Goal: Task Accomplishment & Management: Manage account settings

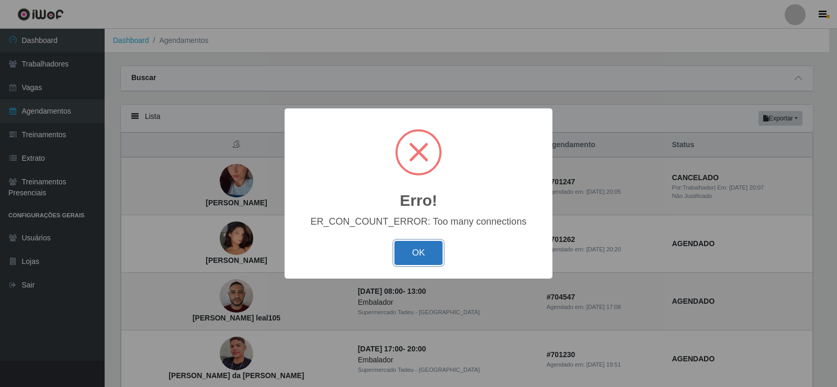
click at [411, 253] on button "OK" at bounding box center [419, 253] width 49 height 25
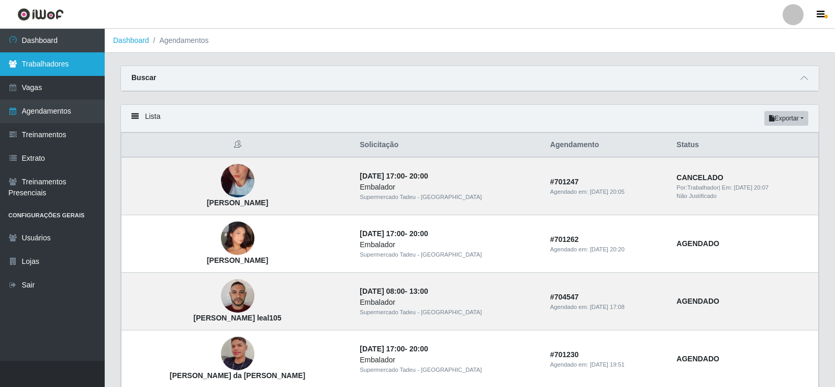
click at [75, 67] on link "Trabalhadores" at bounding box center [52, 64] width 105 height 24
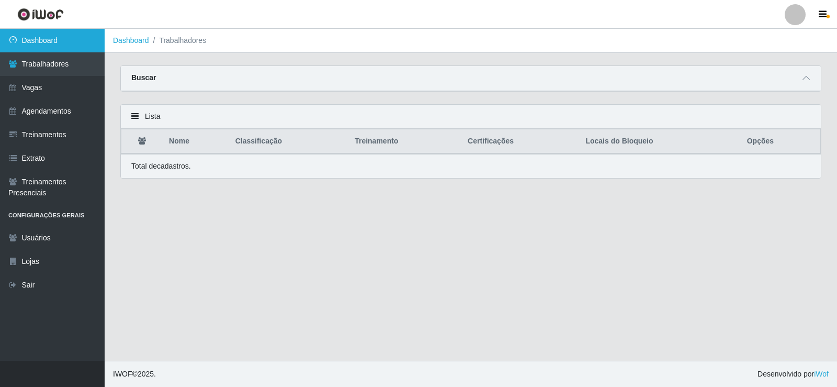
click at [76, 47] on link "Dashboard" at bounding box center [52, 41] width 105 height 24
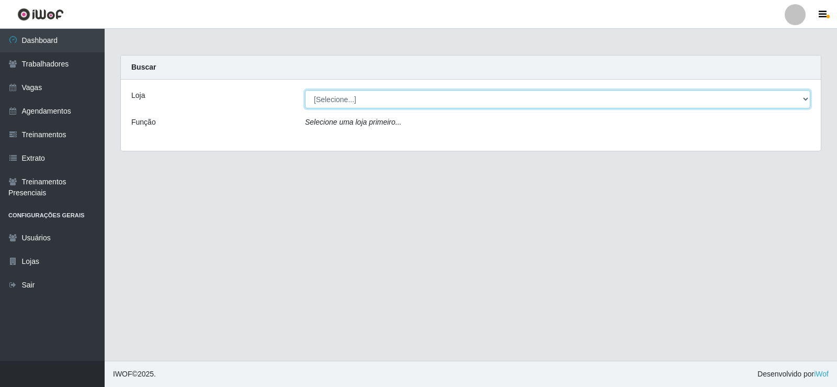
drag, startPoint x: 348, startPoint y: 95, endPoint x: 351, endPoint y: 104, distance: 8.9
click at [348, 95] on select "[Selecione...] Supermercado Tadeu - [GEOGRAPHIC_DATA]" at bounding box center [558, 99] width 506 height 18
select select "195"
click at [305, 90] on select "[Selecione...] Supermercado Tadeu - [GEOGRAPHIC_DATA]" at bounding box center [558, 99] width 506 height 18
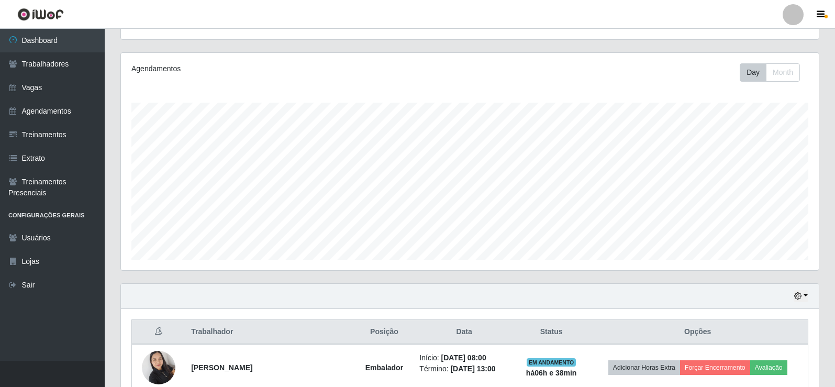
scroll to position [215, 0]
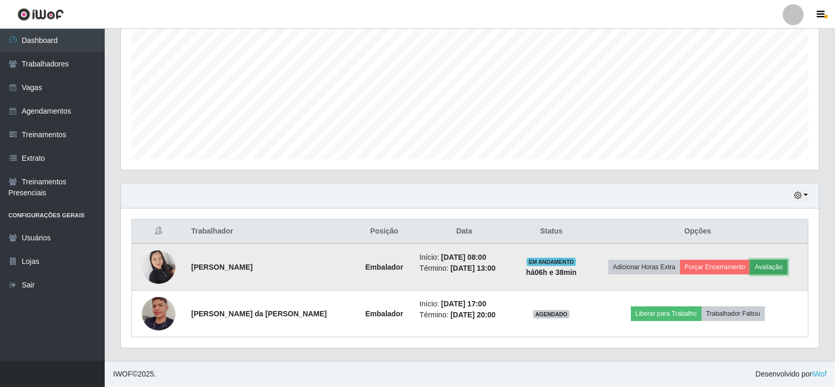
click at [756, 260] on button "Avaliação" at bounding box center [768, 267] width 37 height 15
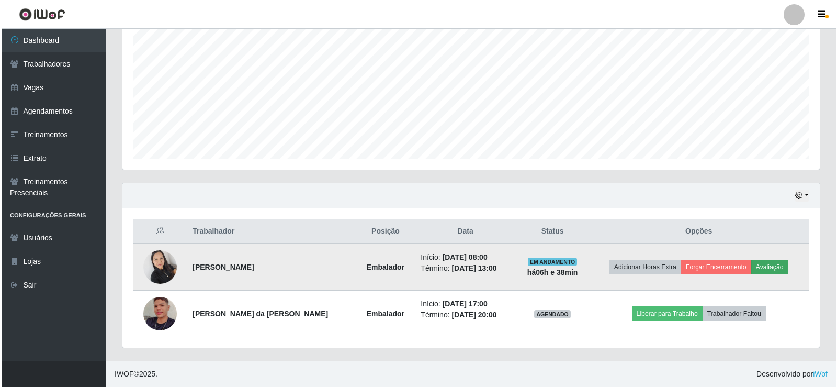
scroll to position [217, 692]
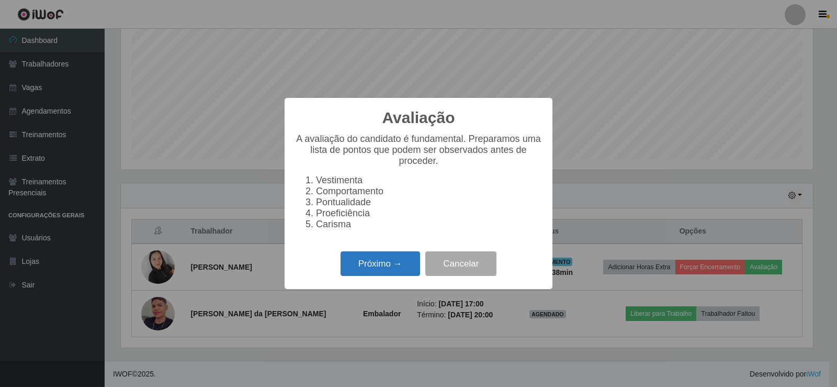
click at [383, 264] on button "Próximo →" at bounding box center [381, 263] width 80 height 25
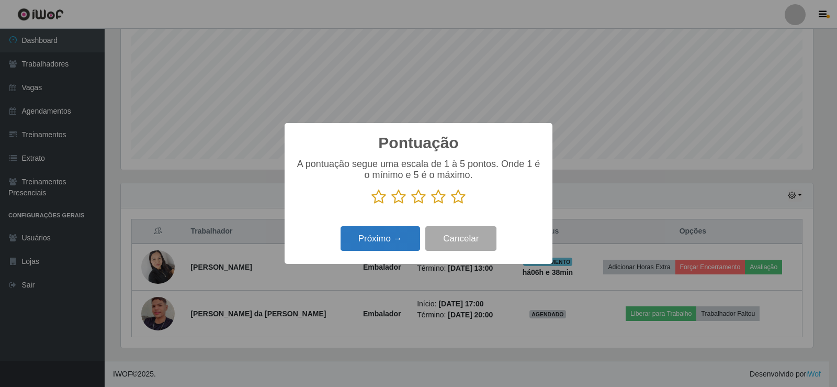
scroll to position [523195, 522720]
drag, startPoint x: 456, startPoint y: 197, endPoint x: 428, endPoint y: 240, distance: 51.8
click at [456, 197] on icon at bounding box center [458, 197] width 15 height 16
click at [451, 205] on input "radio" at bounding box center [451, 205] width 0 height 0
click at [383, 241] on button "Próximo →" at bounding box center [381, 238] width 80 height 25
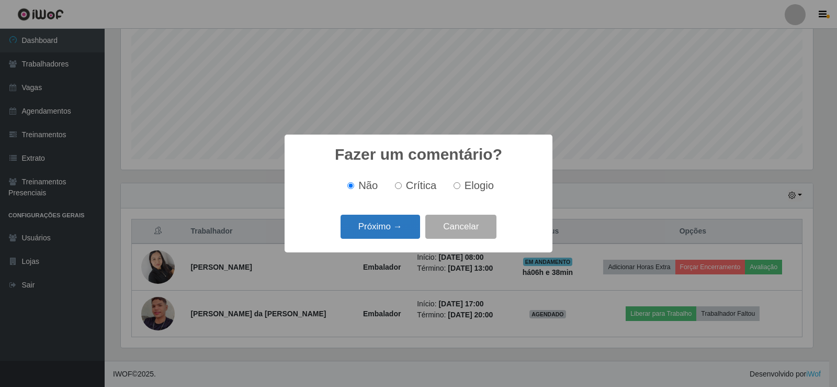
click at [364, 234] on button "Próximo →" at bounding box center [381, 227] width 80 height 25
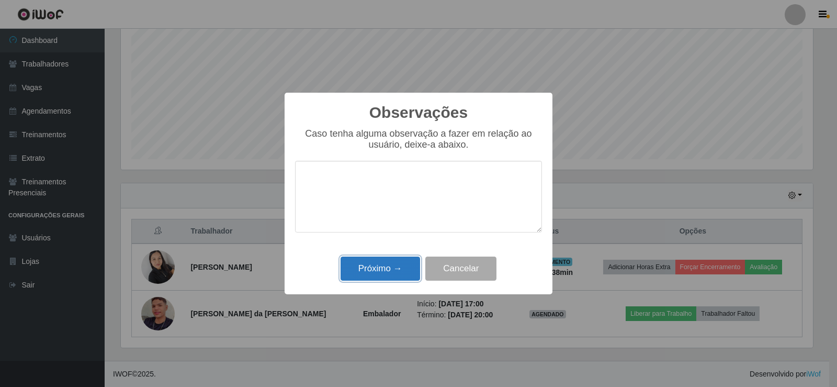
click at [390, 270] on button "Próximo →" at bounding box center [381, 268] width 80 height 25
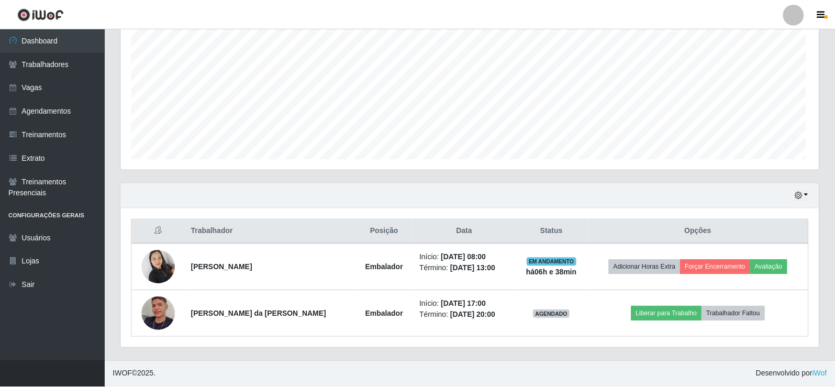
scroll to position [217, 698]
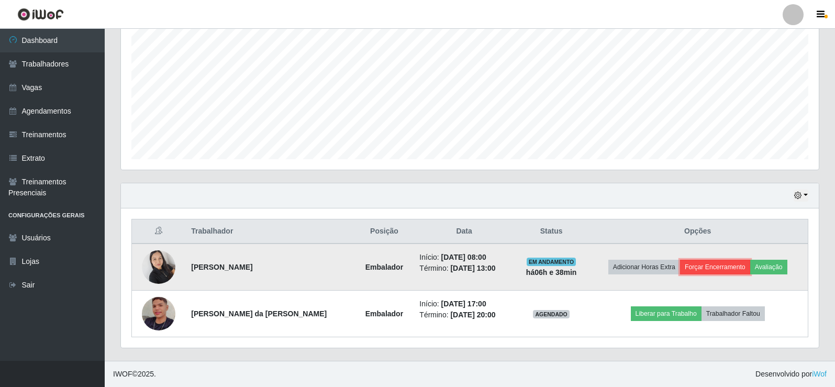
click at [700, 264] on button "Forçar Encerramento" at bounding box center [715, 267] width 70 height 15
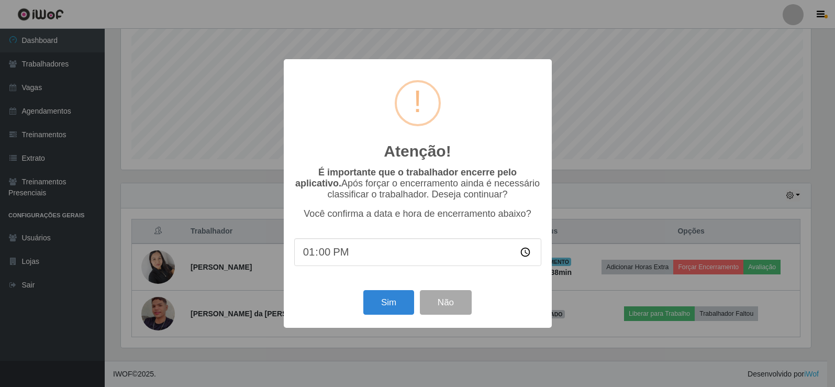
scroll to position [217, 692]
click at [383, 298] on button "Sim" at bounding box center [389, 302] width 51 height 25
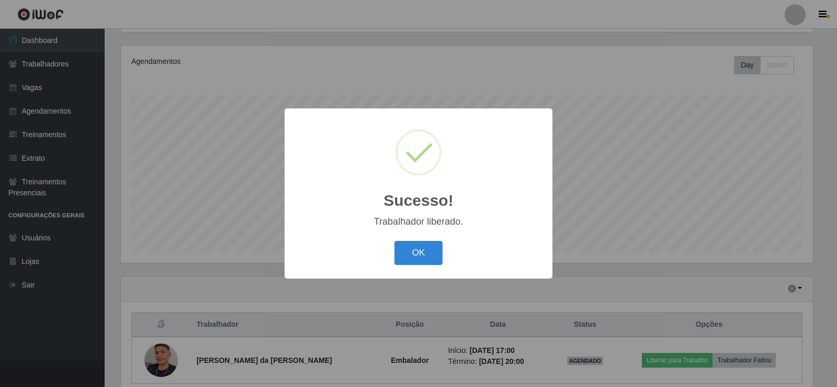
drag, startPoint x: 405, startPoint y: 256, endPoint x: 423, endPoint y: 249, distance: 19.7
click at [407, 256] on button "OK" at bounding box center [419, 253] width 49 height 25
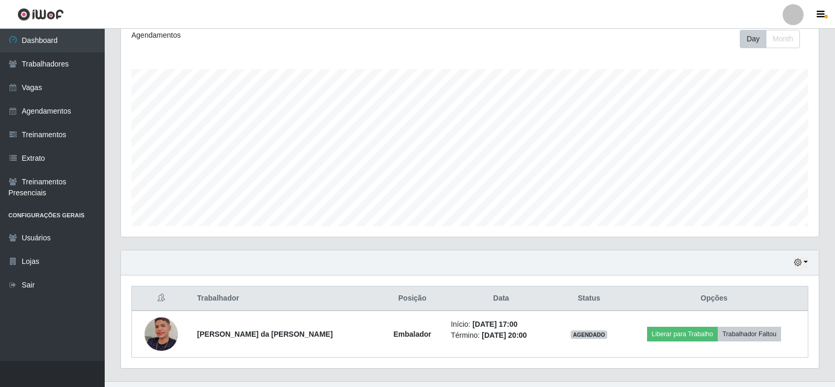
scroll to position [169, 0]
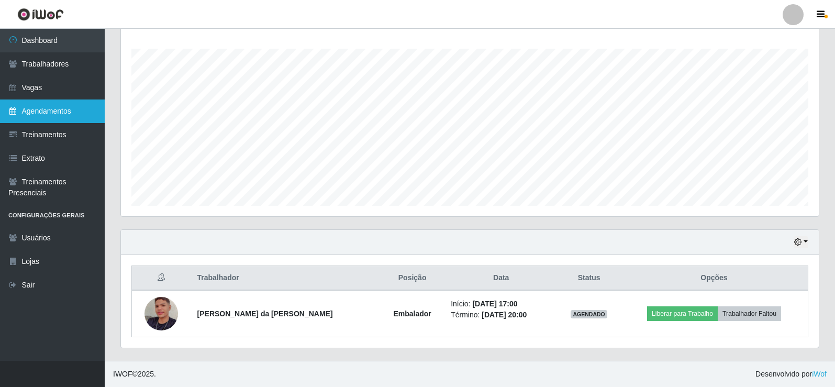
click at [46, 111] on link "Agendamentos" at bounding box center [52, 111] width 105 height 24
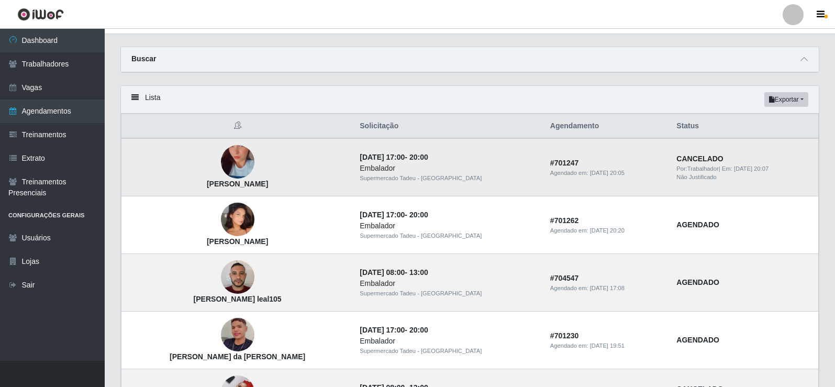
scroll to position [52, 0]
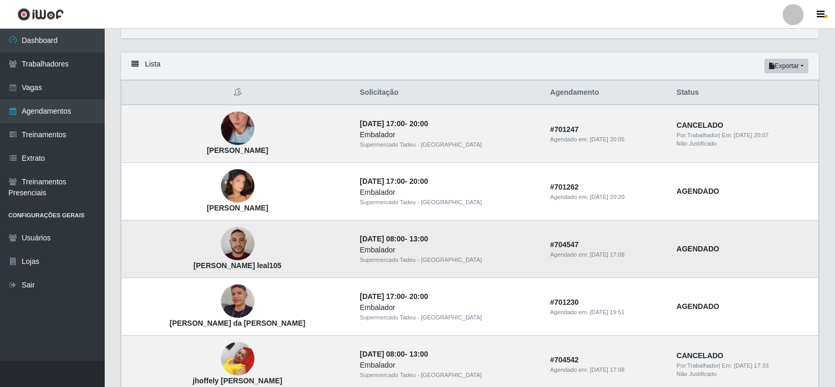
click at [228, 252] on img at bounding box center [237, 243] width 33 height 44
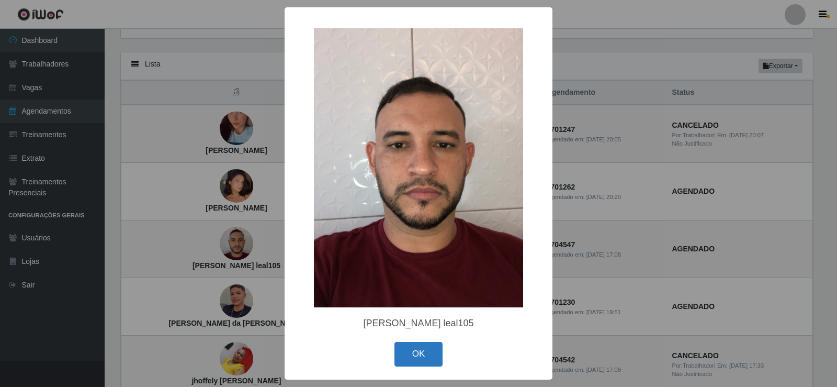
click at [409, 350] on button "OK" at bounding box center [419, 354] width 49 height 25
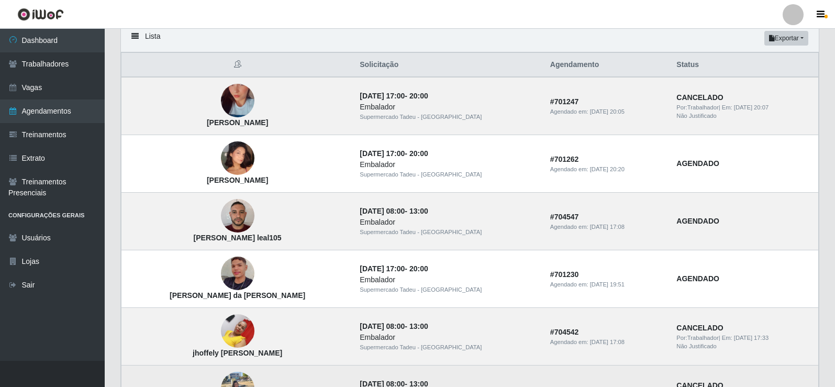
scroll to position [105, 0]
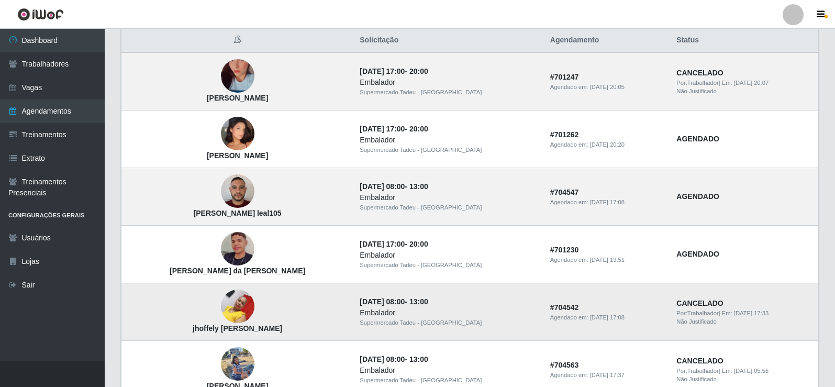
click at [225, 315] on img at bounding box center [237, 306] width 33 height 44
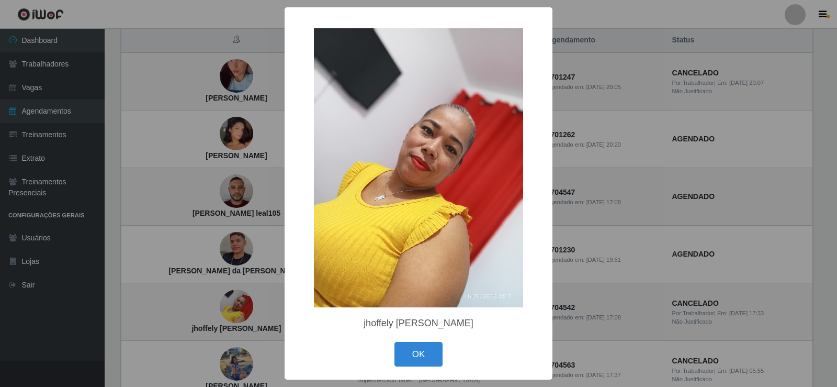
drag, startPoint x: 417, startPoint y: 355, endPoint x: 401, endPoint y: 355, distance: 16.2
click at [417, 355] on button "OK" at bounding box center [419, 354] width 49 height 25
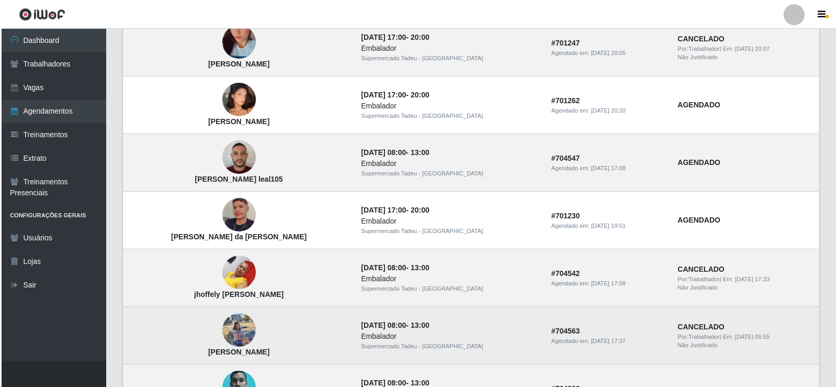
scroll to position [157, 0]
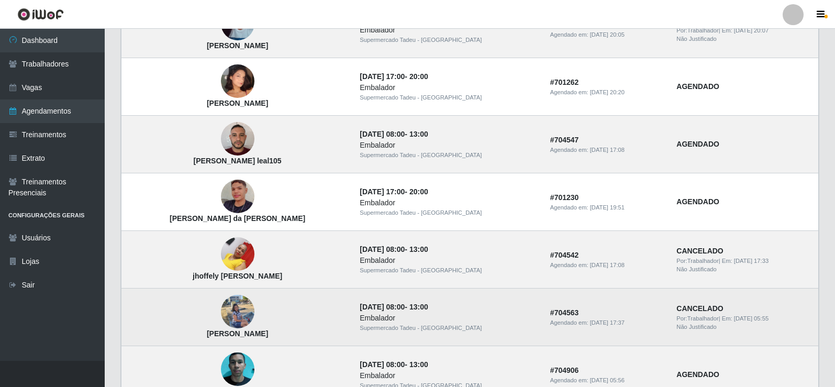
click at [226, 307] on img at bounding box center [237, 311] width 33 height 71
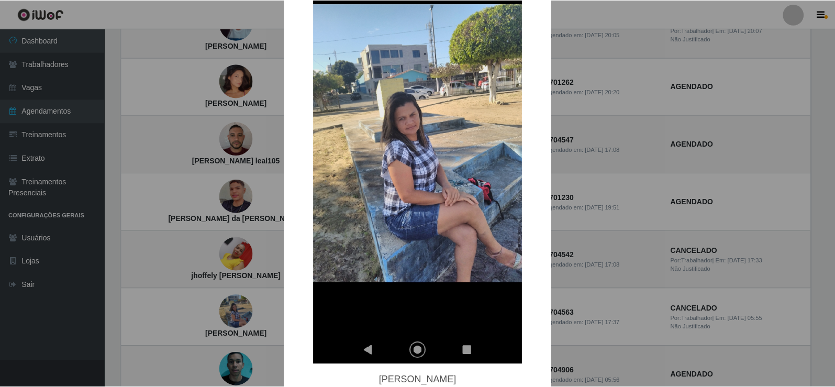
scroll to position [105, 0]
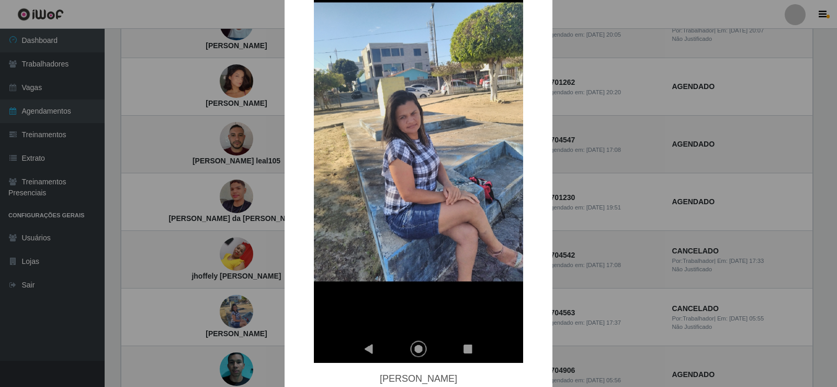
click at [195, 206] on div "× [PERSON_NAME] OK Cancel" at bounding box center [418, 193] width 837 height 387
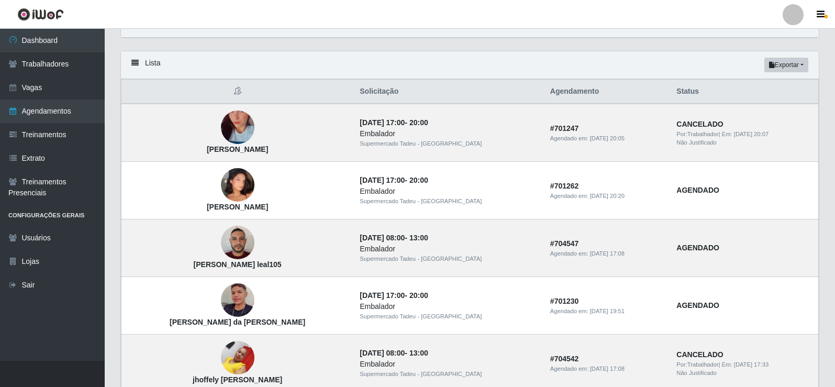
scroll to position [0, 0]
